Goal: Information Seeking & Learning: Learn about a topic

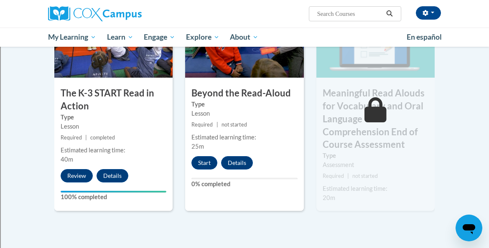
scroll to position [524, 0]
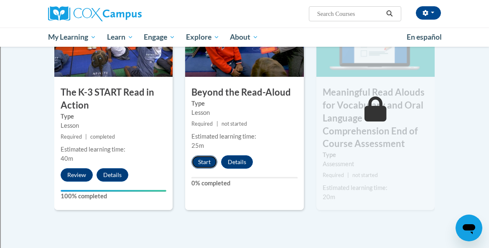
click at [203, 166] on button "Start" at bounding box center [204, 161] width 26 height 13
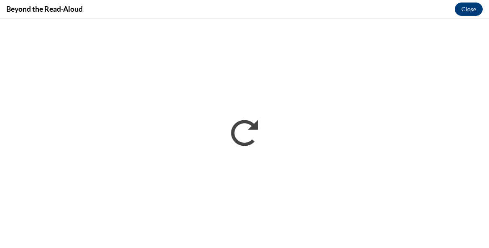
scroll to position [0, 0]
